Goal: Transaction & Acquisition: Purchase product/service

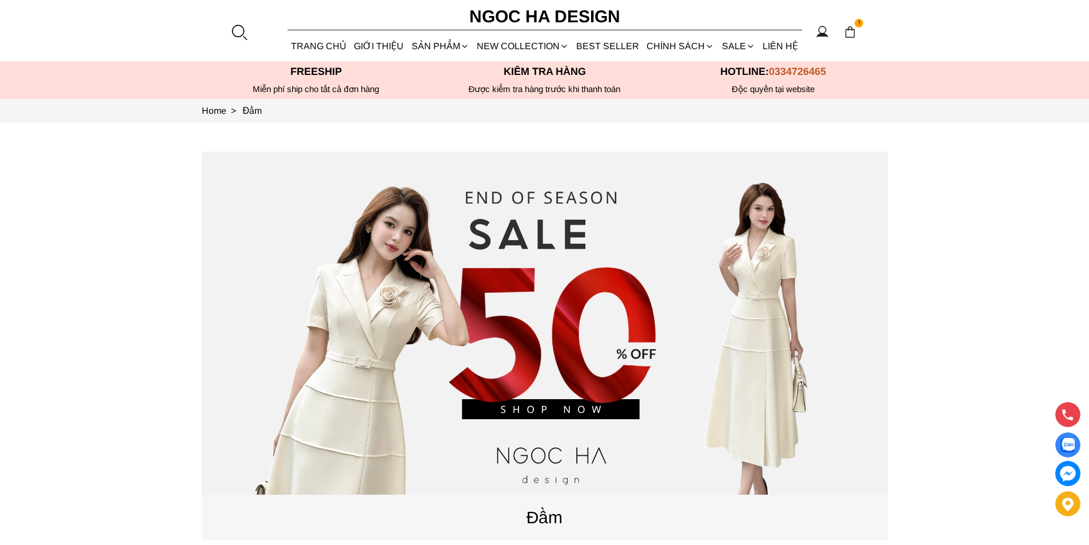
click at [239, 29] on div at bounding box center [238, 31] width 17 height 17
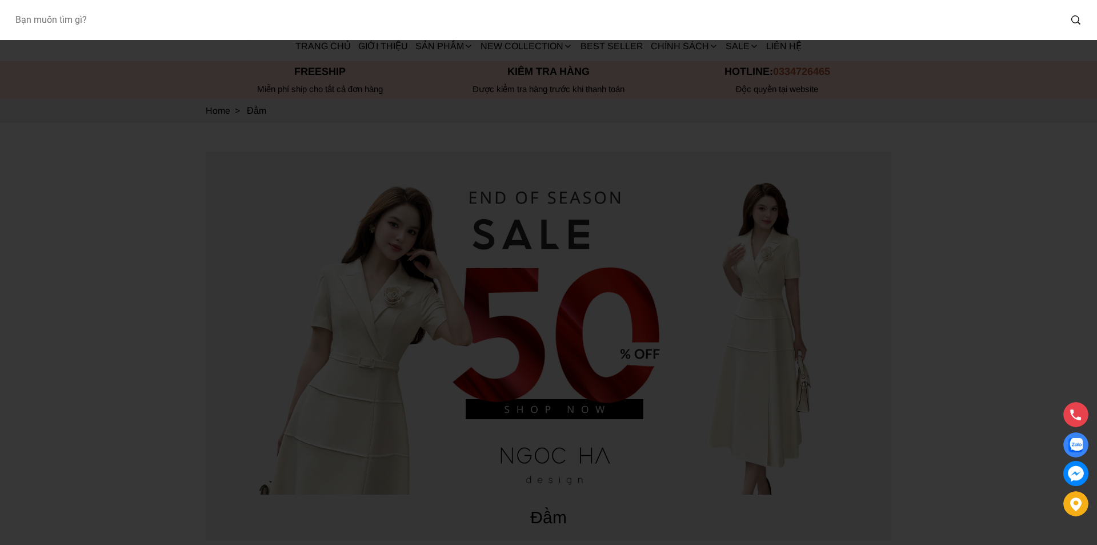
click at [197, 29] on input "Input search Bạn muốn tìm gì?" at bounding box center [533, 20] width 1055 height 26
type input "A1080"
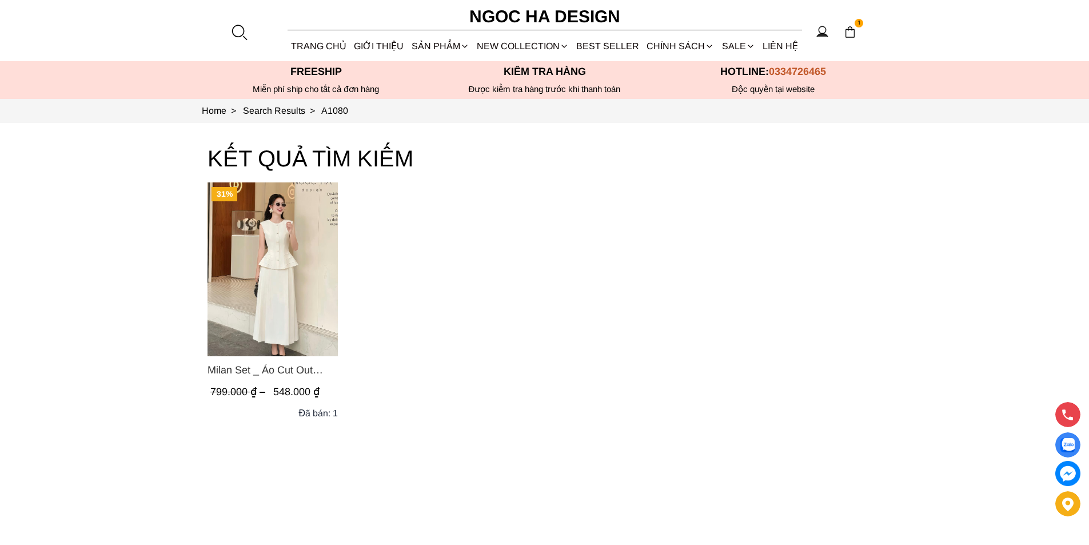
click at [278, 241] on img "Product image - Milan Set _ Áo Cut Out Tùng Không Tay Kết Hợp Chân Váy Xếp Ly A…" at bounding box center [272, 269] width 130 height 174
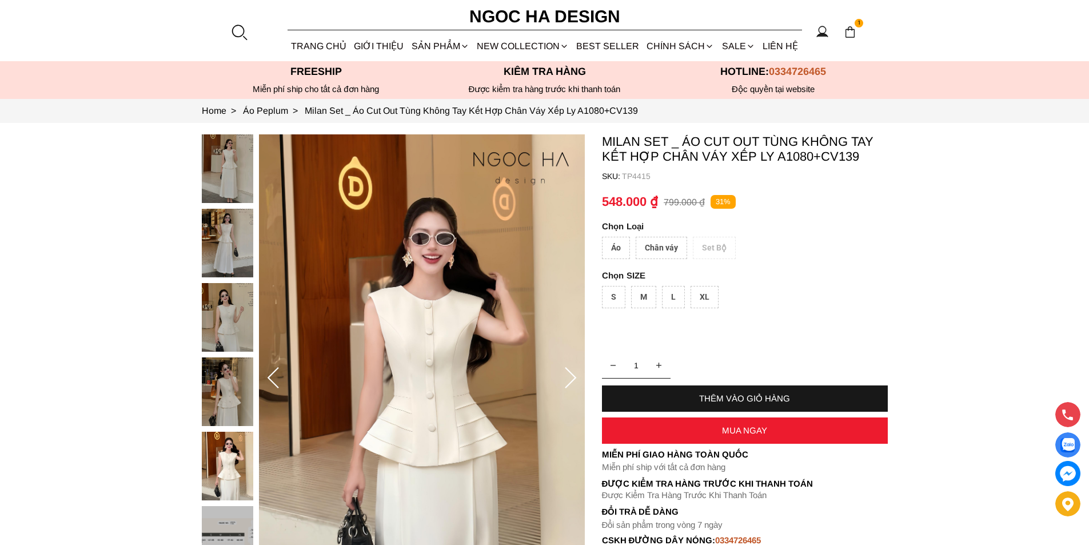
click at [242, 36] on div at bounding box center [238, 31] width 17 height 17
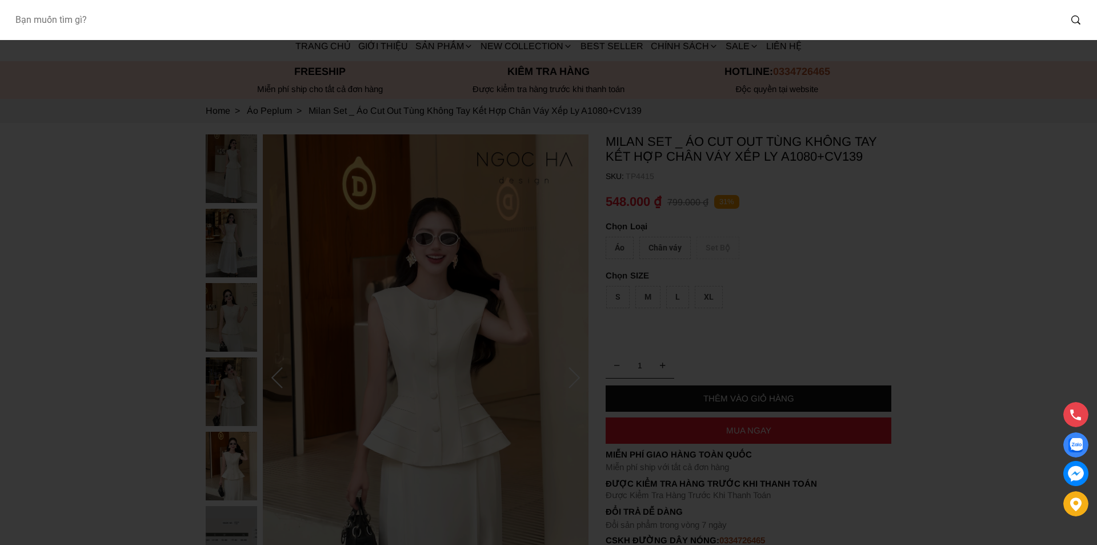
click at [213, 32] on input "Input search Bạn muốn tìm gì?" at bounding box center [533, 20] width 1055 height 26
type input "BJ141"
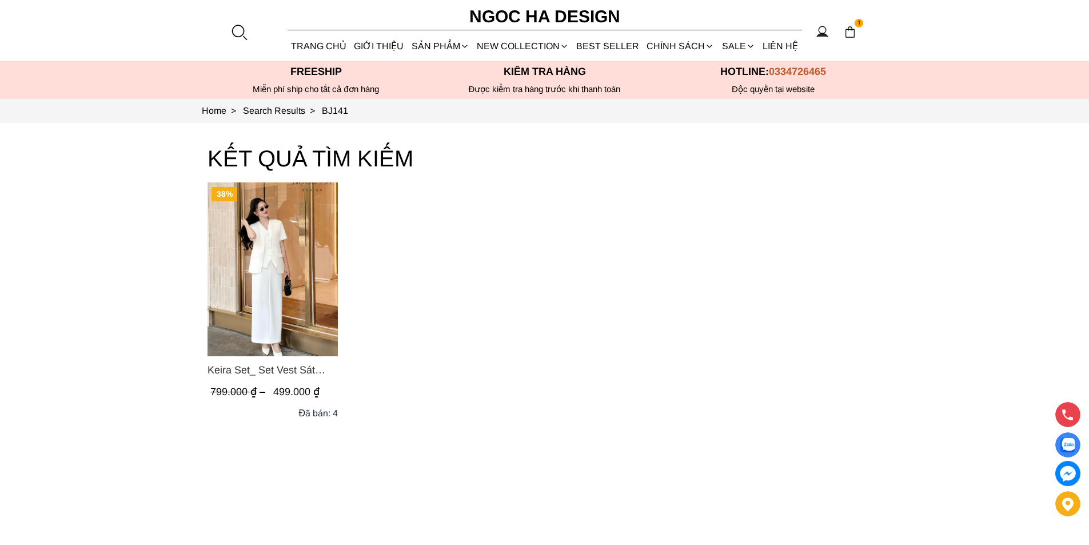
click at [235, 32] on div at bounding box center [238, 31] width 17 height 17
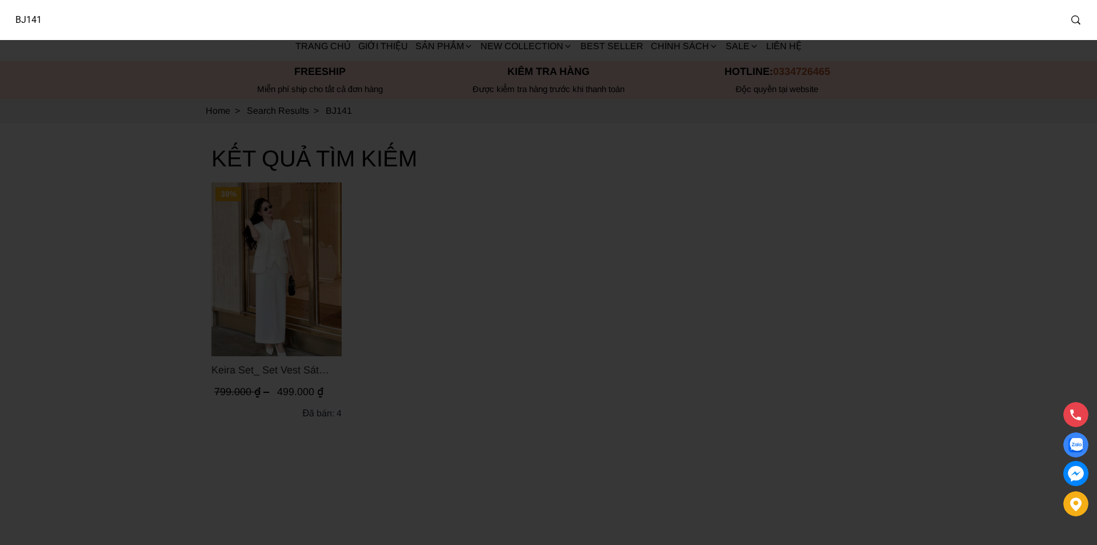
click at [136, 26] on input "BJ141" at bounding box center [533, 20] width 1055 height 26
click at [136, 26] on input "BJ141" at bounding box center [526, 20] width 1041 height 26
type input "A822"
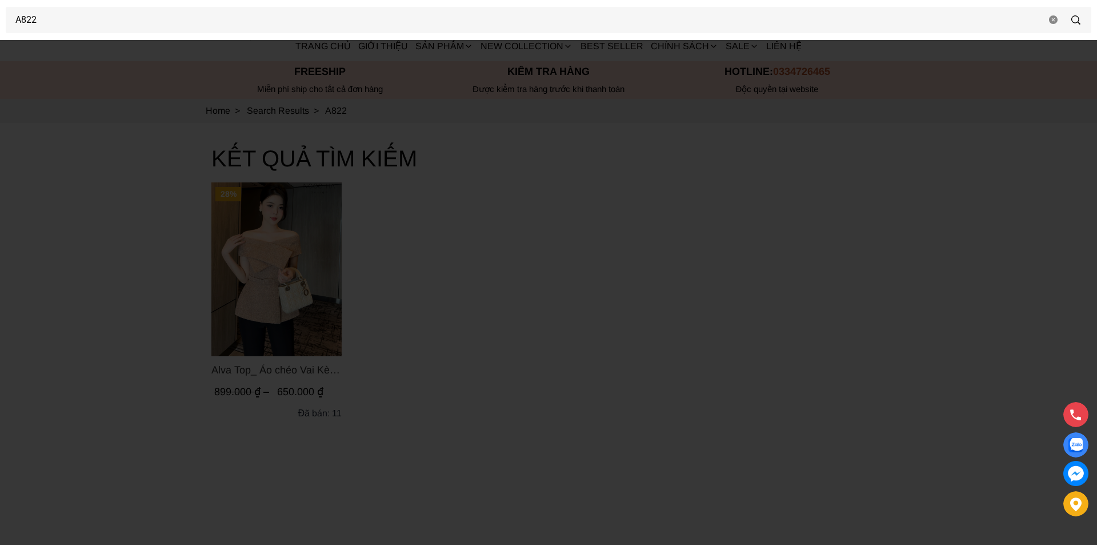
click at [0, 373] on div at bounding box center [548, 272] width 1097 height 545
